Goal: Task Accomplishment & Management: Complete application form

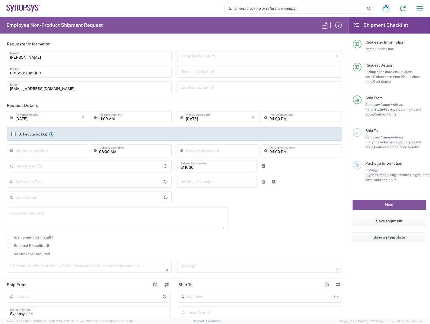
type input "Department"
type input "Delivered at Place"
type input "US01, SDG, HAPS, HW 511060"
type input "[US_STATE]"
type input "[GEOGRAPHIC_DATA]"
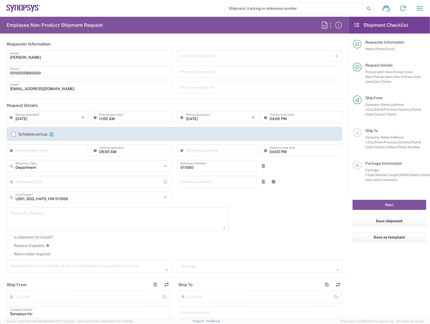
type input "[GEOGRAPHIC_DATA]"
type input "La Jolla US2D"
drag, startPoint x: 30, startPoint y: 25, endPoint x: 125, endPoint y: 24, distance: 94.3
click at [125, 24] on agx-form-header "Employee Non-Product Shipment Request" at bounding box center [174, 25] width 349 height 17
click at [121, 11] on div "Shipment request Shipment tracking Employee non-product shipment request My shi…" at bounding box center [234, 8] width 388 height 13
